Goal: Task Accomplishment & Management: Complete application form

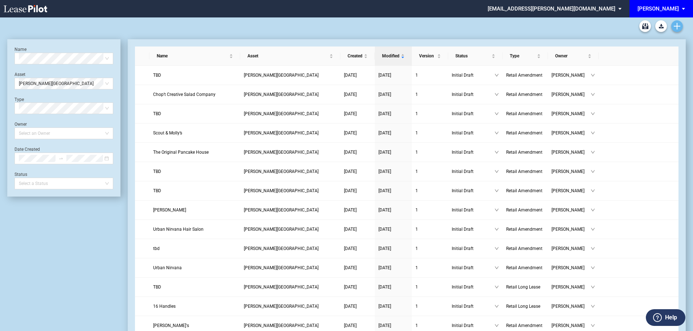
click at [678, 27] on icon "Create new document" at bounding box center [677, 26] width 7 height 7
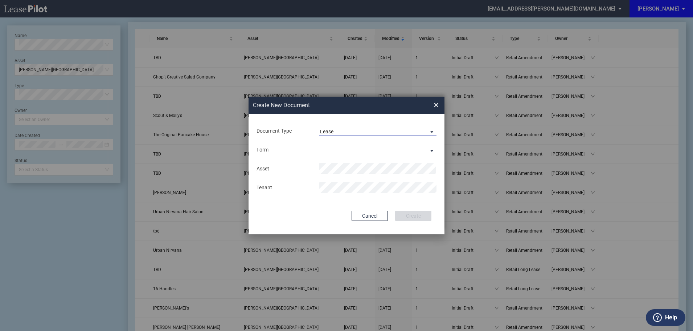
click at [343, 128] on md-select-value "Lease" at bounding box center [377, 130] width 117 height 11
click at [337, 148] on div "Amendment" at bounding box center [335, 149] width 31 height 8
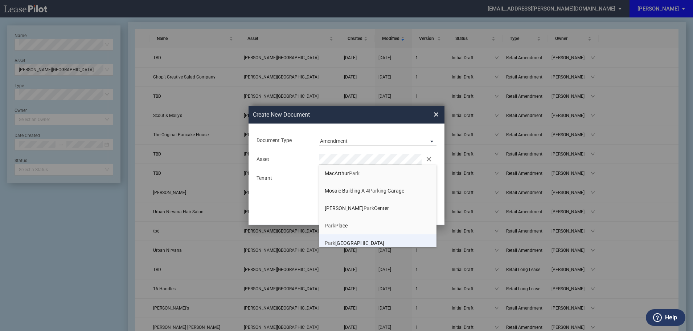
click at [356, 240] on span "[GEOGRAPHIC_DATA]" at bounding box center [355, 243] width 60 height 6
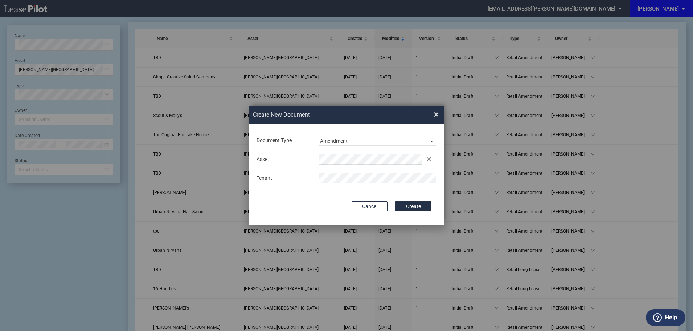
click at [411, 211] on button "Create" at bounding box center [413, 206] width 36 height 10
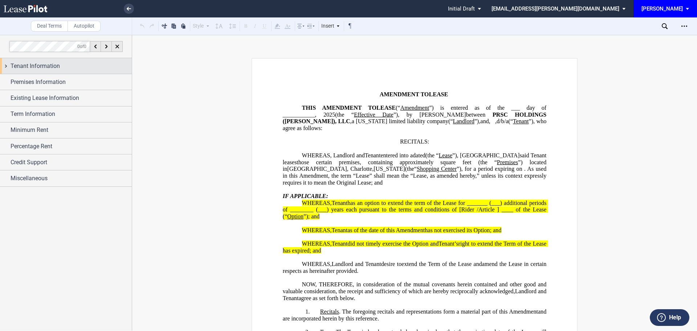
click at [23, 65] on span "Tenant Information" at bounding box center [35, 66] width 49 height 9
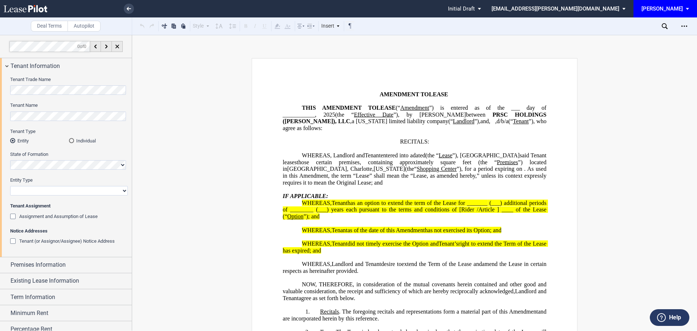
click at [34, 123] on div "Tenant Name" at bounding box center [69, 115] width 118 height 26
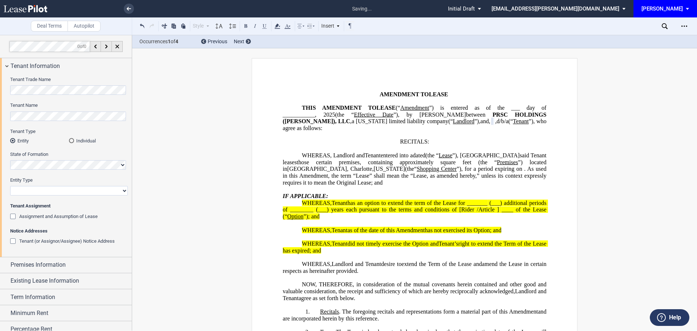
click at [31, 190] on select "Corporation Limited Liability Company General Partnership Limited Partnership O…" at bounding box center [69, 190] width 118 height 9
select select "corporation"
click at [10, 186] on select "Corporation Limited Liability Company General Partnership Limited Partnership O…" at bounding box center [69, 190] width 118 height 9
click at [40, 264] on span "Premises Information" at bounding box center [38, 264] width 55 height 9
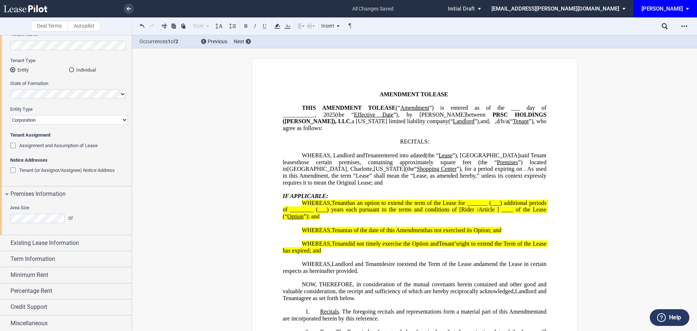
scroll to position [72, 0]
click at [50, 241] on span "Existing Lease Information" at bounding box center [45, 242] width 69 height 9
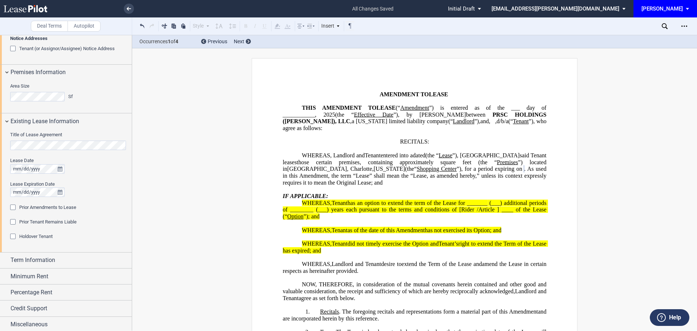
scroll to position [195, 0]
click at [12, 205] on div "Prior Amendments to Lease" at bounding box center [13, 205] width 7 height 7
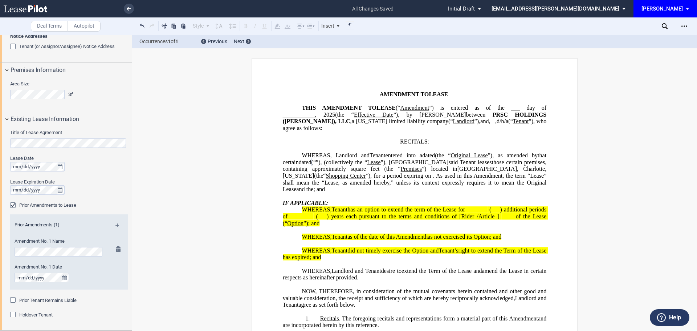
click at [94, 284] on div "Amendment No. 1 Date" at bounding box center [59, 277] width 98 height 26
click at [114, 222] on div "Prior Amendments (1)" at bounding box center [69, 225] width 118 height 9
click at [116, 227] on md-icon at bounding box center [120, 227] width 10 height 9
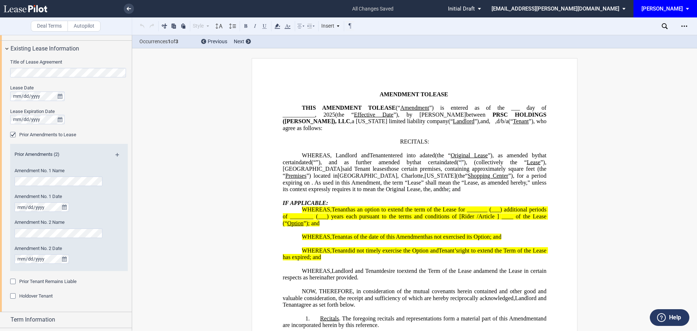
scroll to position [267, 0]
drag, startPoint x: 111, startPoint y: 297, endPoint x: 109, endPoint y: 268, distance: 29.8
click at [111, 297] on div "Holdover Tenant" at bounding box center [69, 293] width 118 height 7
click at [116, 154] on md-icon at bounding box center [120, 155] width 10 height 9
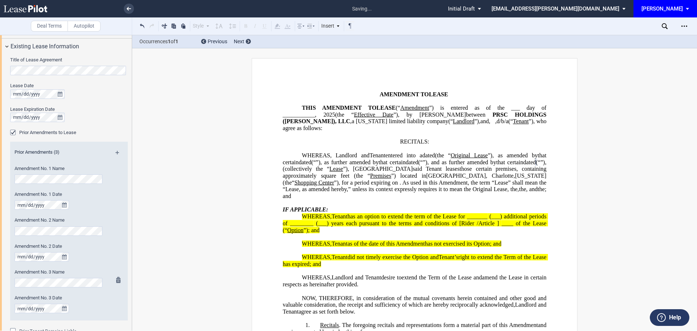
click at [87, 313] on div "Amendment No. 3 Date" at bounding box center [59, 307] width 98 height 26
click at [117, 153] on md-icon at bounding box center [120, 155] width 10 height 9
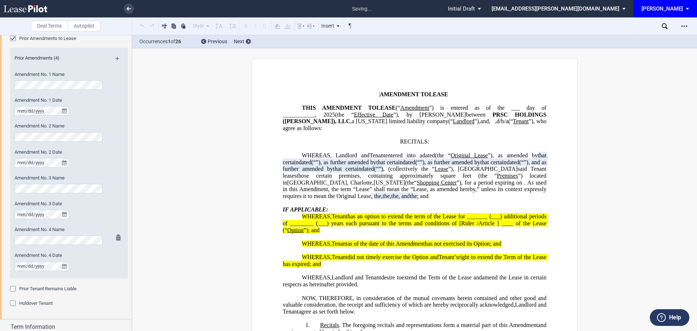
scroll to position [376, 0]
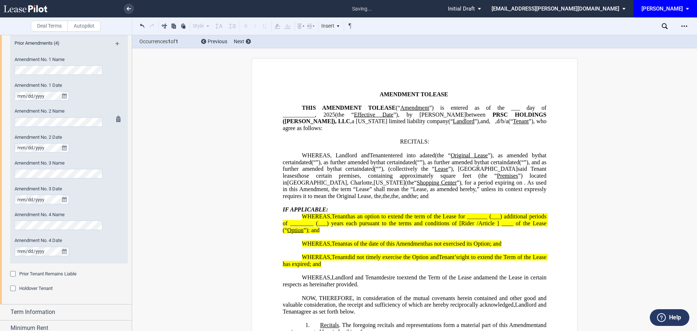
drag, startPoint x: 102, startPoint y: 289, endPoint x: 121, endPoint y: 147, distance: 142.8
click at [103, 289] on div "Holdover Tenant" at bounding box center [69, 288] width 118 height 7
click at [117, 42] on md-icon at bounding box center [120, 46] width 10 height 9
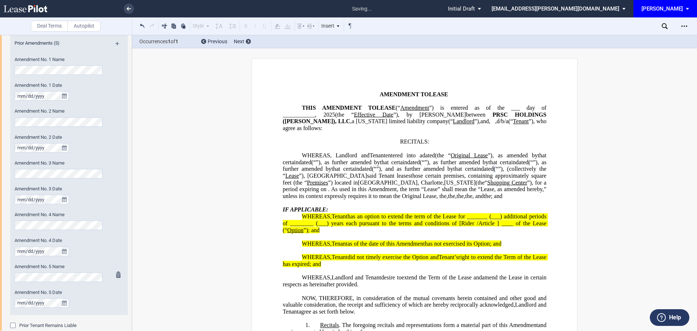
click at [99, 301] on div "Amendment No. 5 Date" at bounding box center [59, 298] width 89 height 19
click at [113, 42] on div "Prior Amendments (5)" at bounding box center [69, 44] width 118 height 9
click at [117, 44] on md-icon at bounding box center [120, 46] width 10 height 9
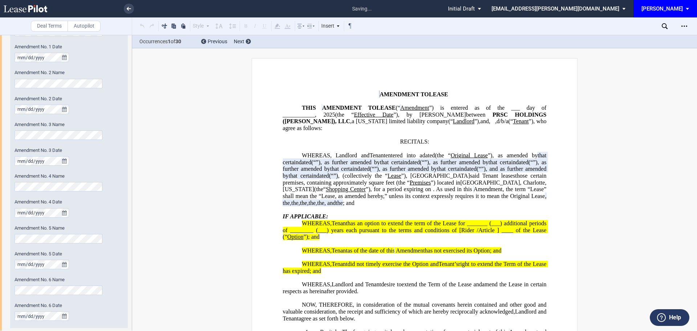
scroll to position [485, 0]
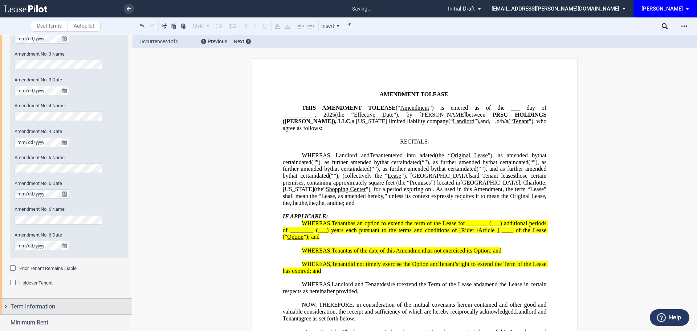
click at [36, 309] on span "Term Information" at bounding box center [33, 306] width 45 height 9
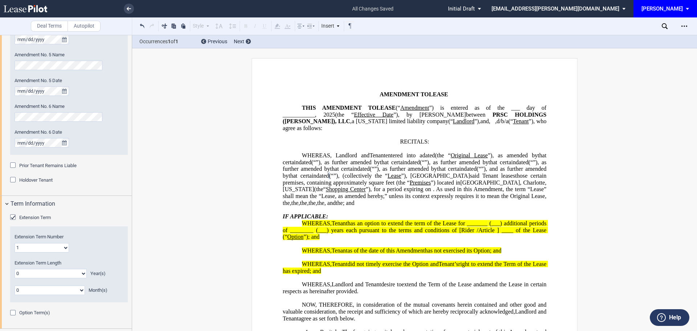
scroll to position [594, 0]
